Goal: Task Accomplishment & Management: Manage account settings

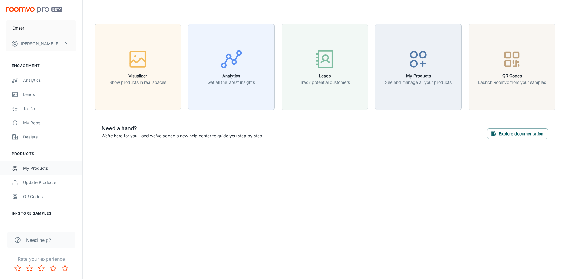
click at [37, 167] on div "My Products" at bounding box center [49, 168] width 53 height 6
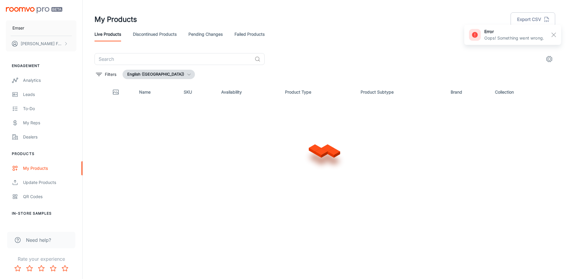
click at [137, 79] on div "​ Filters English ([GEOGRAPHIC_DATA]) Name SKU Availability Product Type Produc…" at bounding box center [324, 151] width 460 height 197
click at [138, 56] on input "text" at bounding box center [173, 59] width 158 height 12
paste input "A41BORIBK3535"
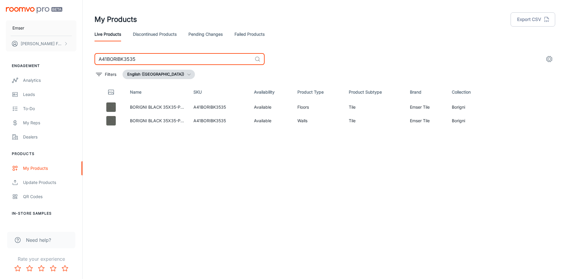
type input "A41BORIBK3535"
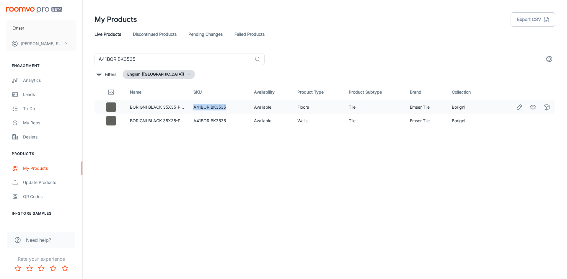
drag, startPoint x: 194, startPoint y: 107, endPoint x: 226, endPoint y: 107, distance: 32.2
click at [226, 107] on td "A41BORIBK3535" at bounding box center [219, 107] width 60 height 14
copy td "A41BORIBK3535"
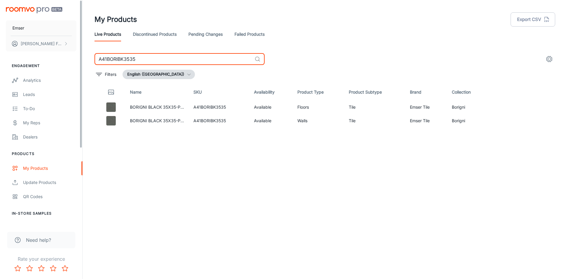
drag, startPoint x: 153, startPoint y: 58, endPoint x: 64, endPoint y: 61, distance: 89.5
click at [64, 61] on div "Emser [PERSON_NAME] Engagement Analytics Leads To-do My Reps Dealers Products M…" at bounding box center [283, 137] width 567 height 274
